Goal: Task Accomplishment & Management: Complete application form

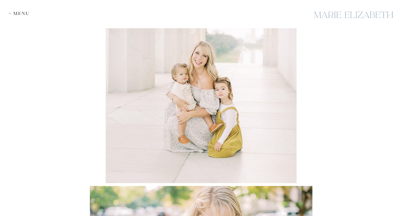
scroll to position [3912, 0]
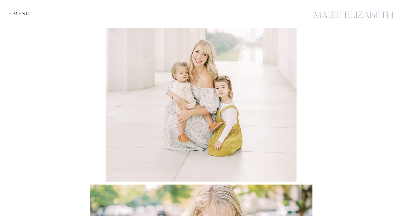
click at [16, 13] on div "+ Menu" at bounding box center [20, 13] width 23 height 5
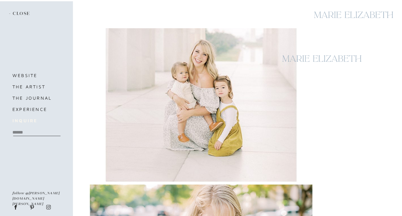
click at [30, 121] on b "inquire" at bounding box center [24, 120] width 25 height 5
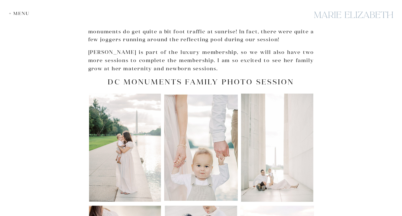
scroll to position [349, 0]
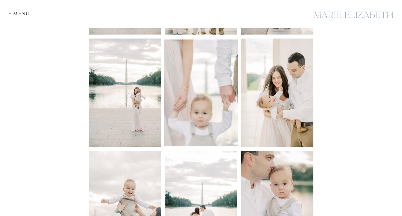
scroll to position [1375, 0]
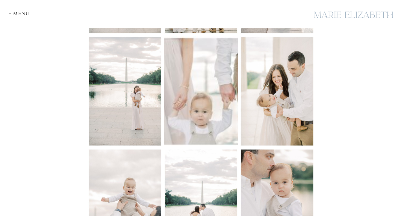
click at [24, 12] on div "+ Menu" at bounding box center [20, 13] width 23 height 5
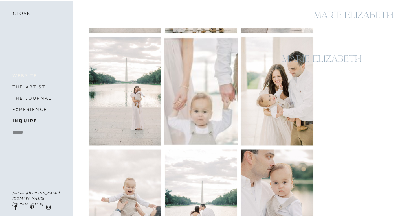
click at [26, 75] on h3 "website" at bounding box center [35, 75] width 47 height 8
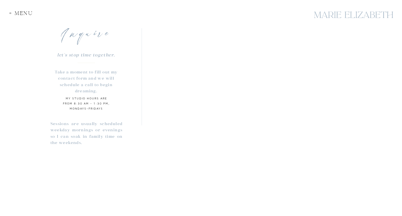
scroll to position [439, 0]
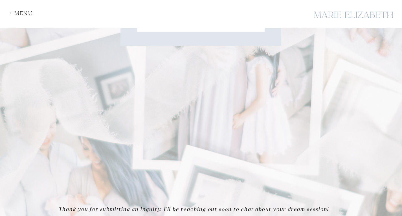
scroll to position [79, 0]
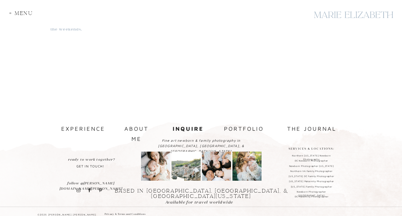
scroll to position [572, 0]
